Goal: Task Accomplishment & Management: Manage account settings

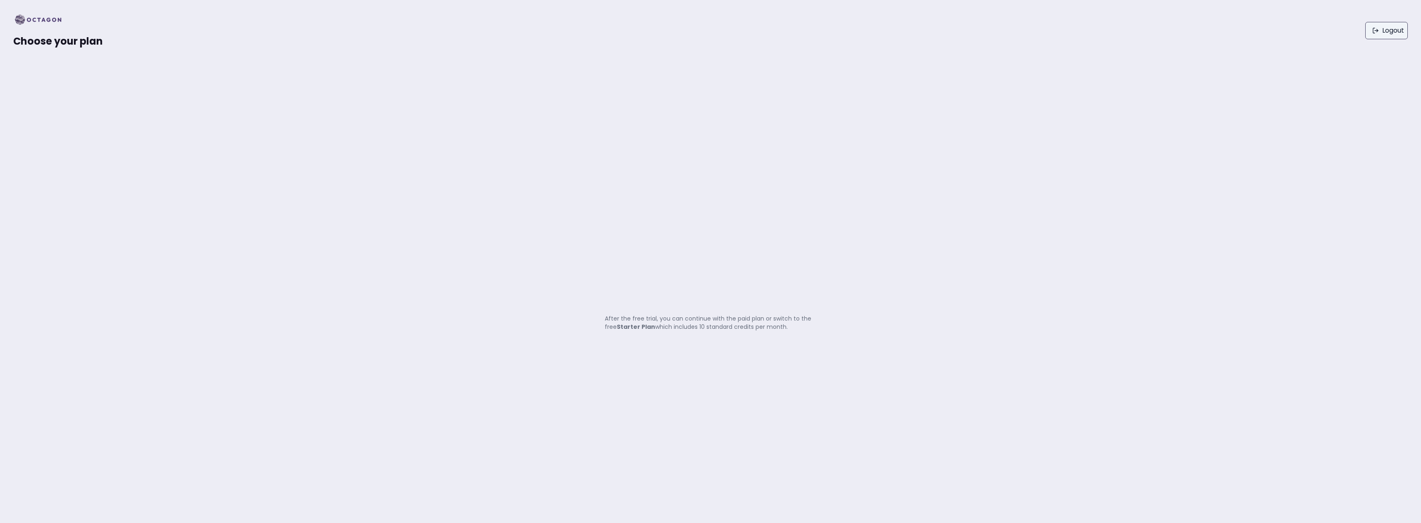
click at [1374, 32] on icon at bounding box center [1376, 30] width 7 height 7
